Goal: Task Accomplishment & Management: Manage account settings

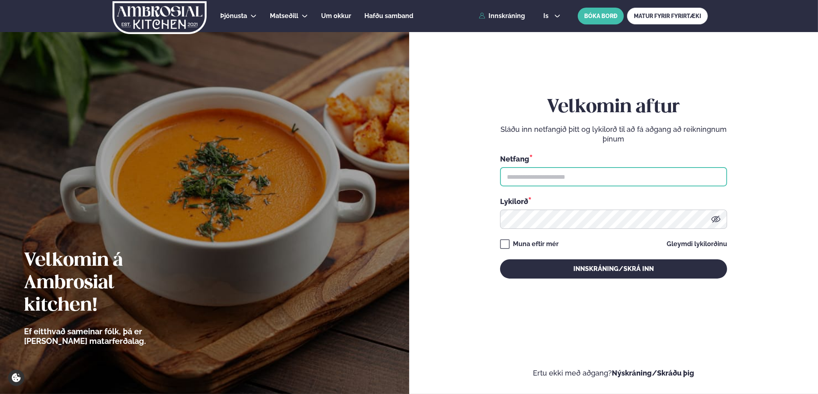
click at [564, 176] on input "text" at bounding box center [613, 176] width 227 height 19
type input "**********"
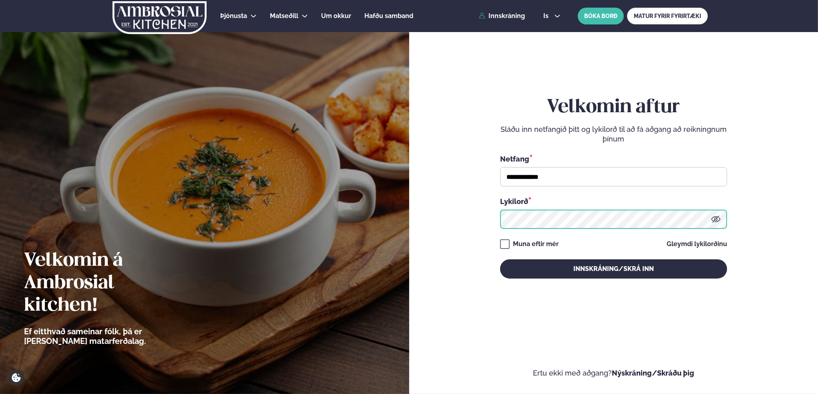
click at [500, 259] on button "Innskráning/Skrá inn" at bounding box center [613, 268] width 227 height 19
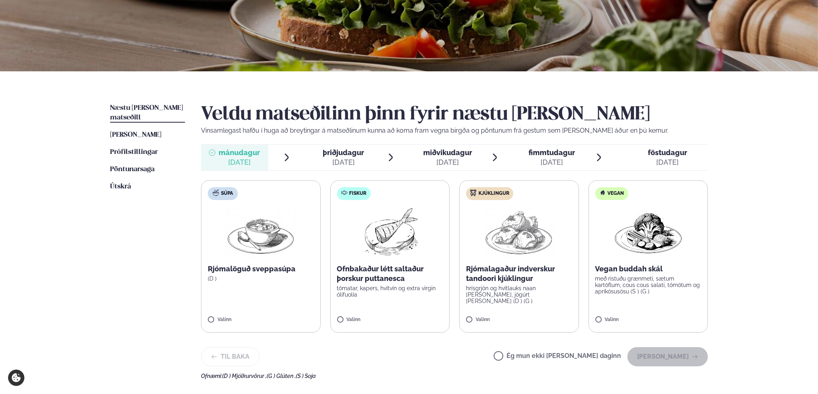
scroll to position [120, 0]
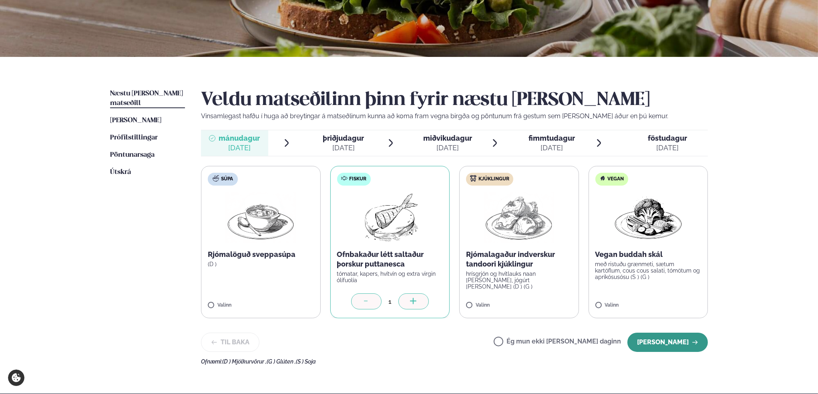
click at [658, 343] on button "[PERSON_NAME]" at bounding box center [667, 341] width 80 height 19
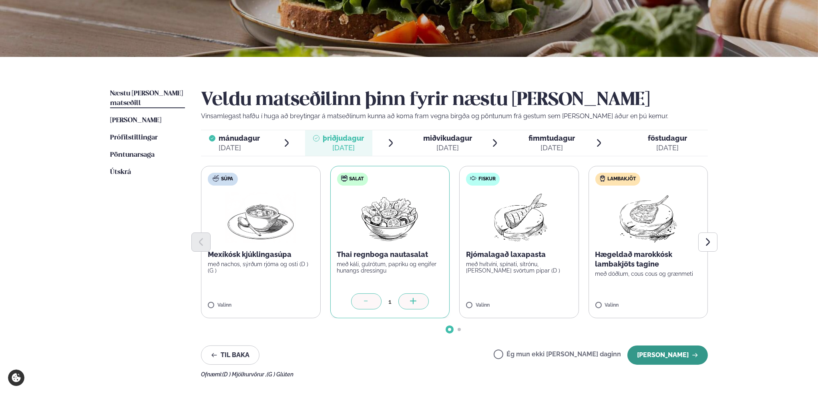
click at [660, 352] on button "[PERSON_NAME]" at bounding box center [667, 354] width 80 height 19
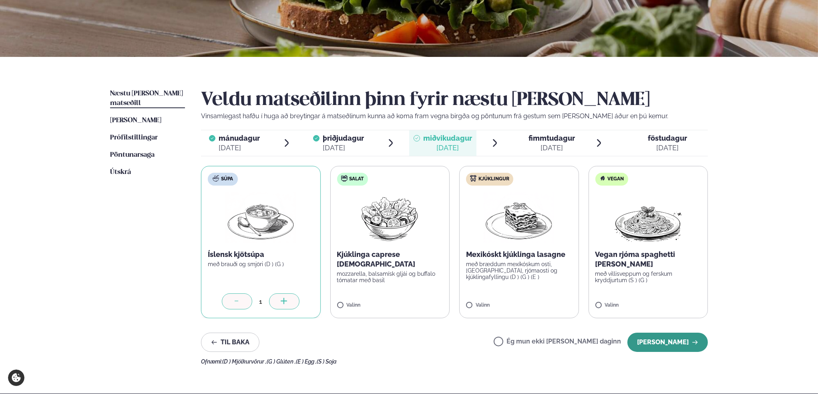
click at [676, 339] on button "[PERSON_NAME]" at bounding box center [667, 341] width 80 height 19
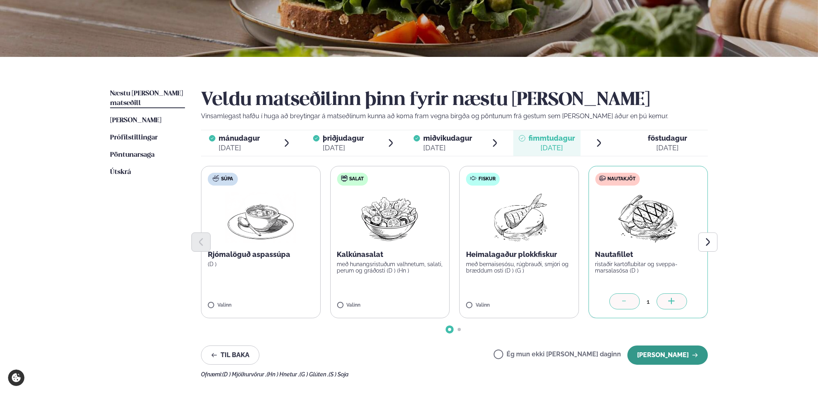
click at [666, 356] on button "[PERSON_NAME]" at bounding box center [667, 354] width 80 height 19
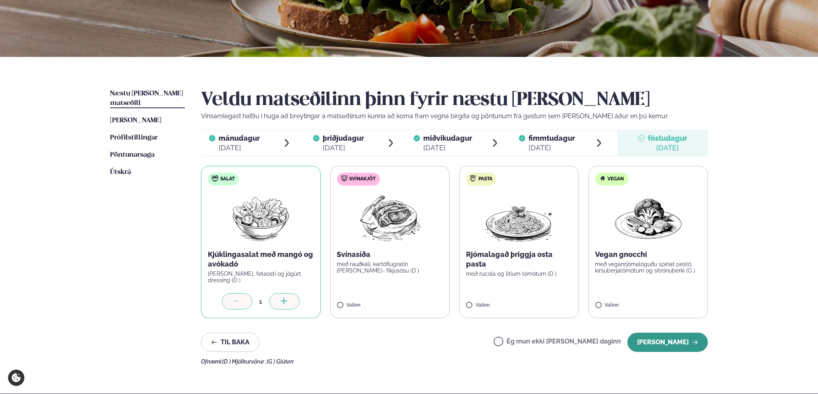
click at [673, 343] on button "[PERSON_NAME]" at bounding box center [667, 341] width 80 height 19
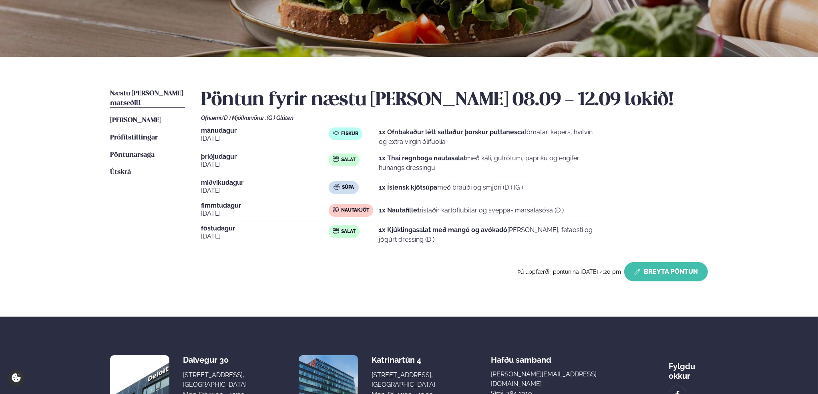
click at [675, 273] on button "Breyta Pöntun" at bounding box center [666, 271] width 84 height 19
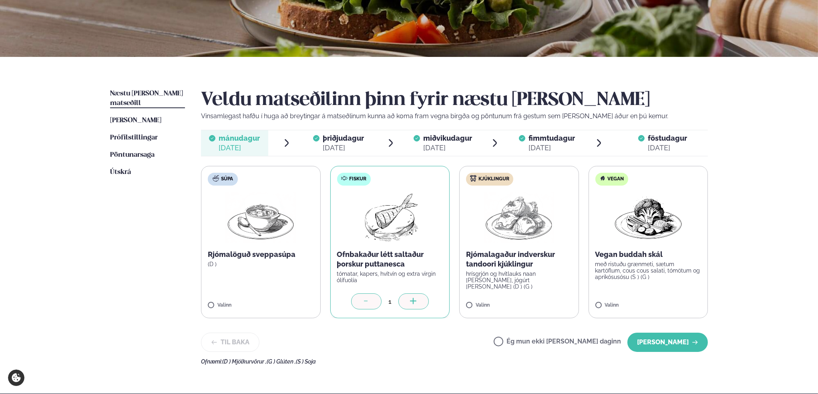
click at [371, 302] on div at bounding box center [366, 301] width 30 height 16
click at [525, 341] on label "Ég mun ekki [PERSON_NAME] daginn" at bounding box center [557, 342] width 127 height 8
click at [677, 336] on button "[PERSON_NAME]" at bounding box center [667, 341] width 80 height 19
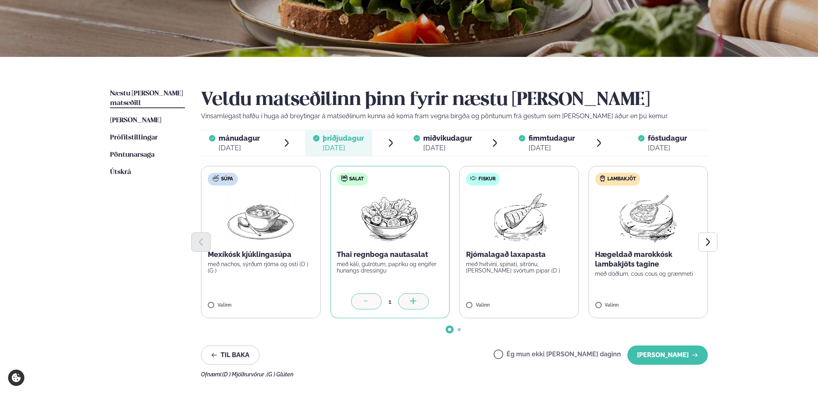
click at [651, 137] on span "föstudagur" at bounding box center [667, 138] width 39 height 8
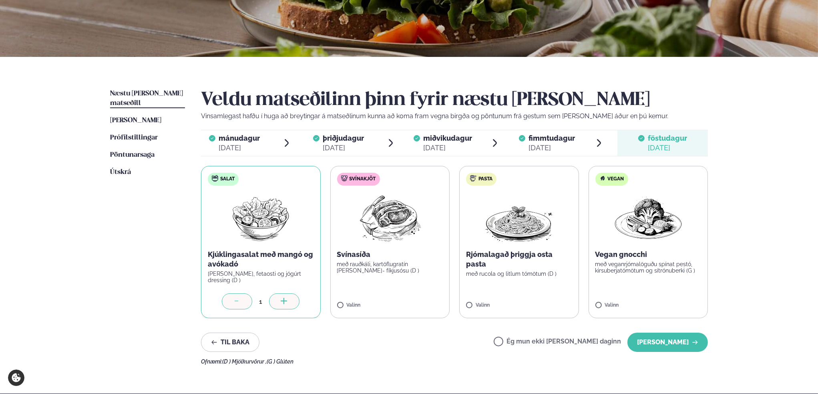
click at [240, 297] on icon at bounding box center [237, 301] width 8 height 8
click at [534, 138] on span "fimmtudagur" at bounding box center [551, 138] width 46 height 8
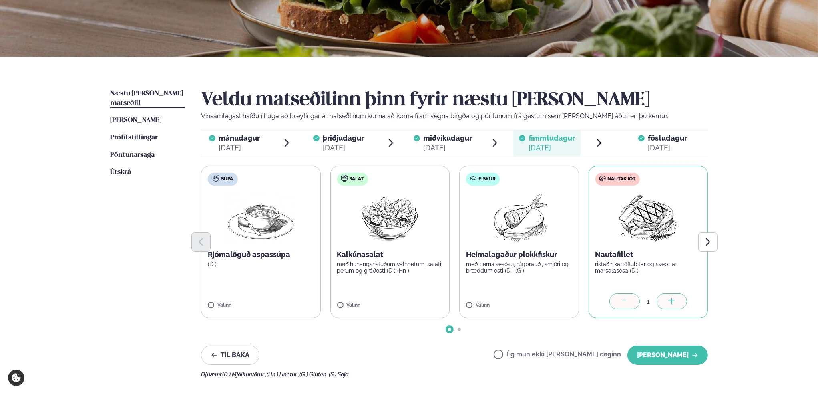
click at [240, 142] on div "mánudagur mán." at bounding box center [239, 138] width 41 height 10
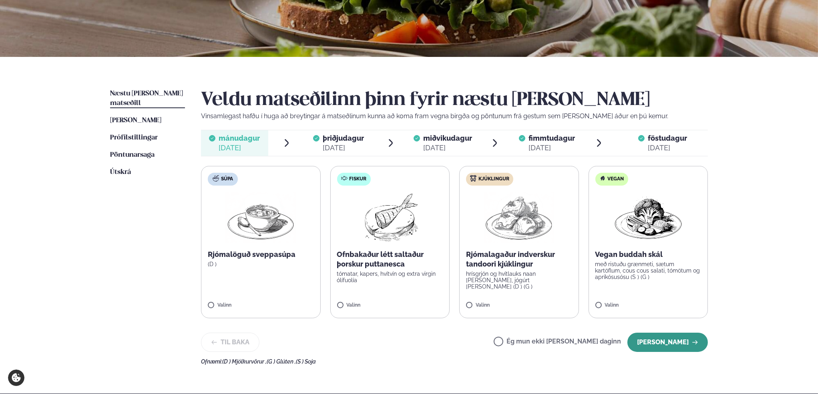
click at [664, 342] on button "[PERSON_NAME]" at bounding box center [667, 341] width 80 height 19
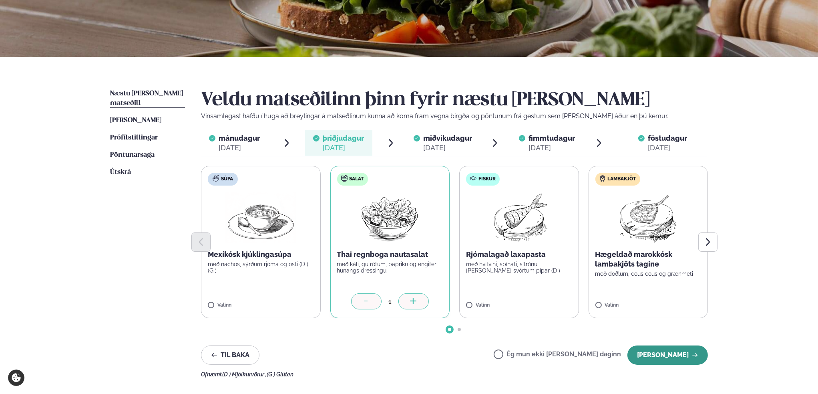
click at [665, 354] on button "[PERSON_NAME]" at bounding box center [667, 354] width 80 height 19
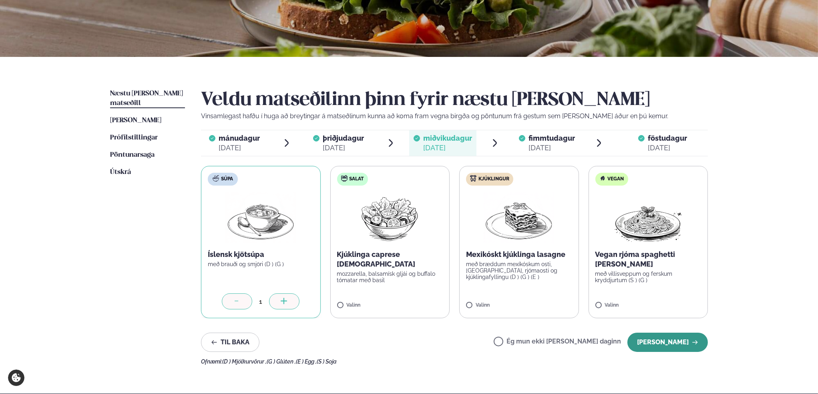
click at [669, 339] on button "[PERSON_NAME]" at bounding box center [667, 341] width 80 height 19
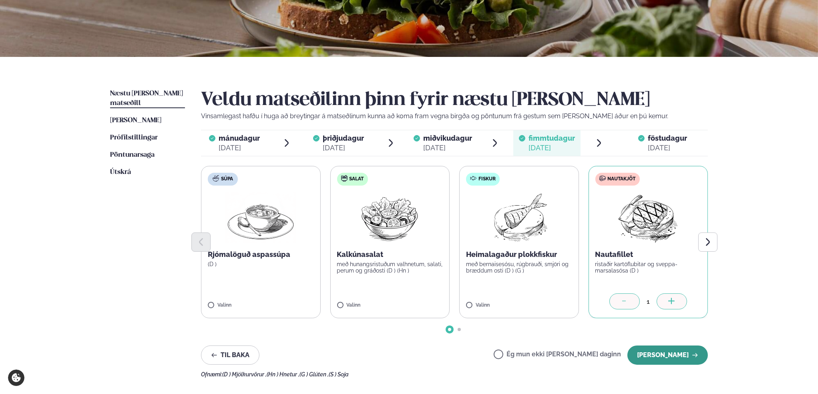
click at [663, 354] on button "[PERSON_NAME]" at bounding box center [667, 354] width 80 height 19
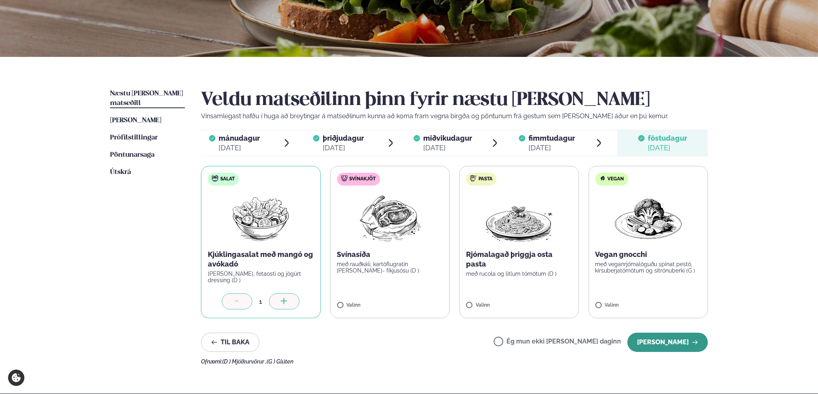
click at [666, 341] on button "[PERSON_NAME]" at bounding box center [667, 341] width 80 height 19
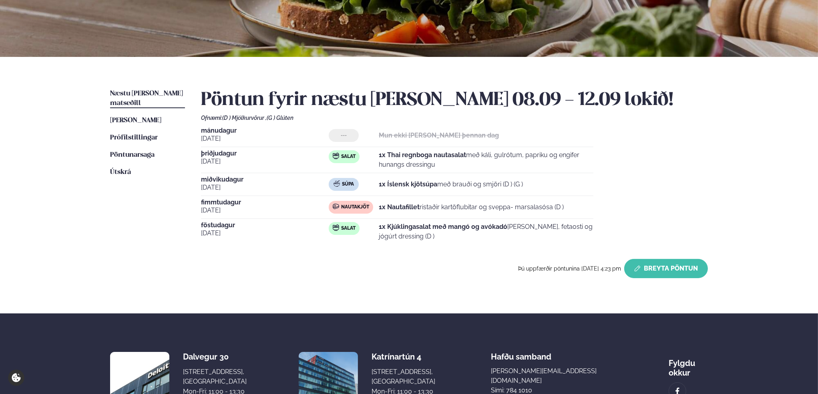
click at [648, 264] on button "Breyta Pöntun" at bounding box center [666, 268] width 84 height 19
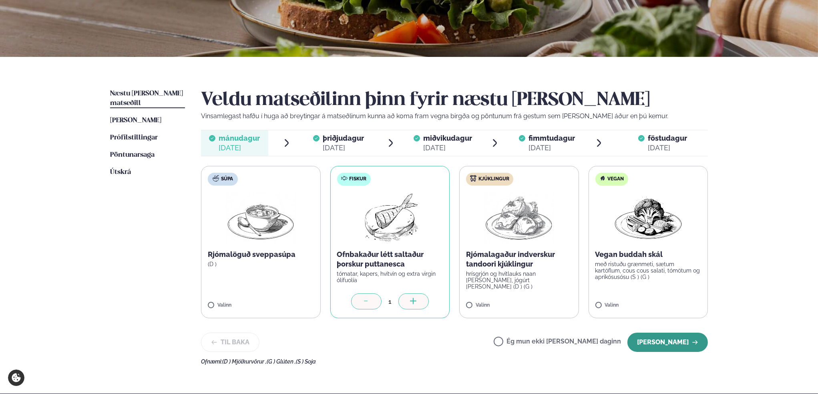
click at [676, 343] on button "[PERSON_NAME]" at bounding box center [667, 341] width 80 height 19
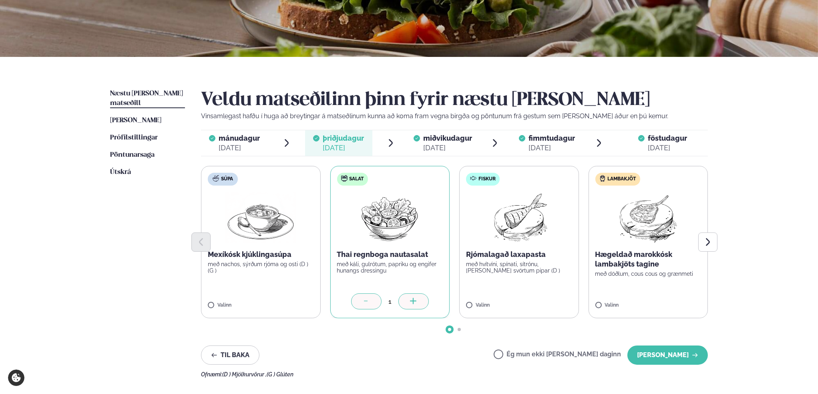
click at [428, 141] on span "miðvikudagur" at bounding box center [447, 138] width 49 height 8
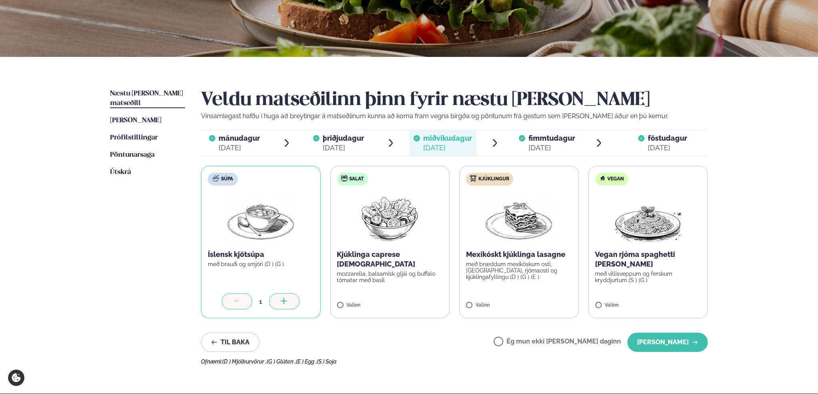
click at [545, 139] on span "fimmtudagur" at bounding box center [551, 138] width 46 height 8
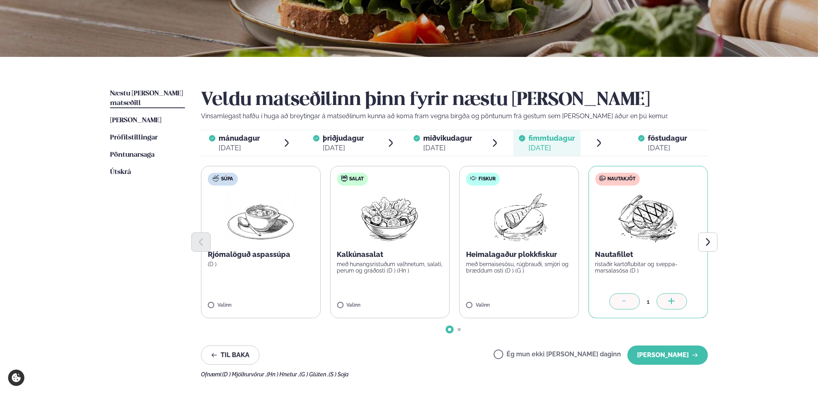
click at [642, 143] on div at bounding box center [641, 142] width 6 height 19
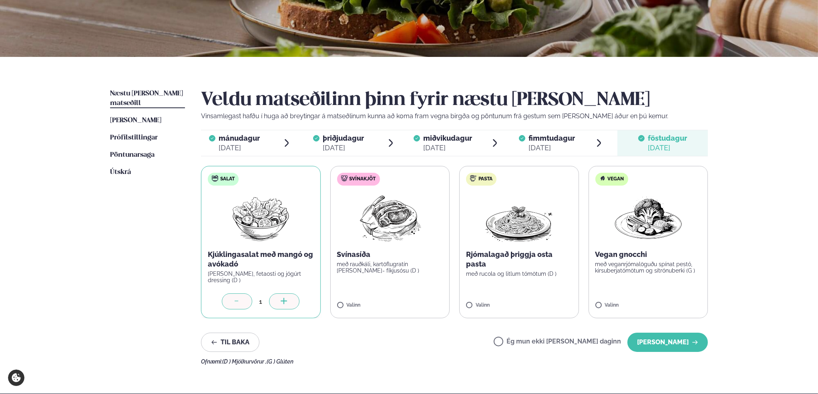
click at [236, 299] on icon at bounding box center [237, 301] width 8 height 8
click at [525, 340] on label "Ég mun ekki [PERSON_NAME] daginn" at bounding box center [557, 342] width 127 height 8
click at [677, 341] on button "[PERSON_NAME]" at bounding box center [667, 341] width 80 height 19
